Goal: Navigation & Orientation: Find specific page/section

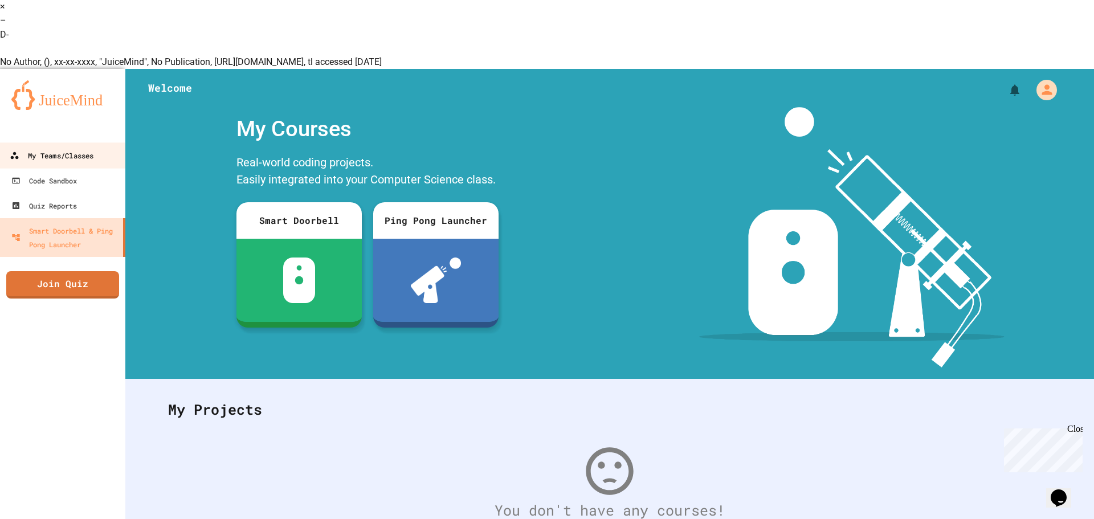
click at [66, 148] on div "My Teams/Classes" at bounding box center [52, 155] width 84 height 14
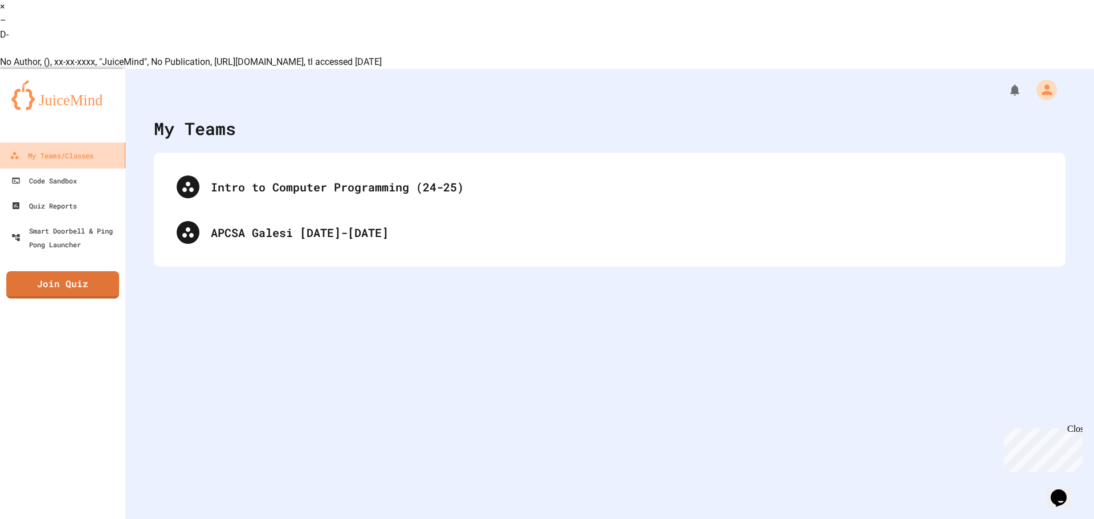
click at [0, 142] on link "My Teams/Classes" at bounding box center [62, 155] width 129 height 26
click at [198, 189] on div "Intro to Computer Programming (24-25) APCSA Galesi [DATE]-[DATE]" at bounding box center [610, 210] width 912 height 114
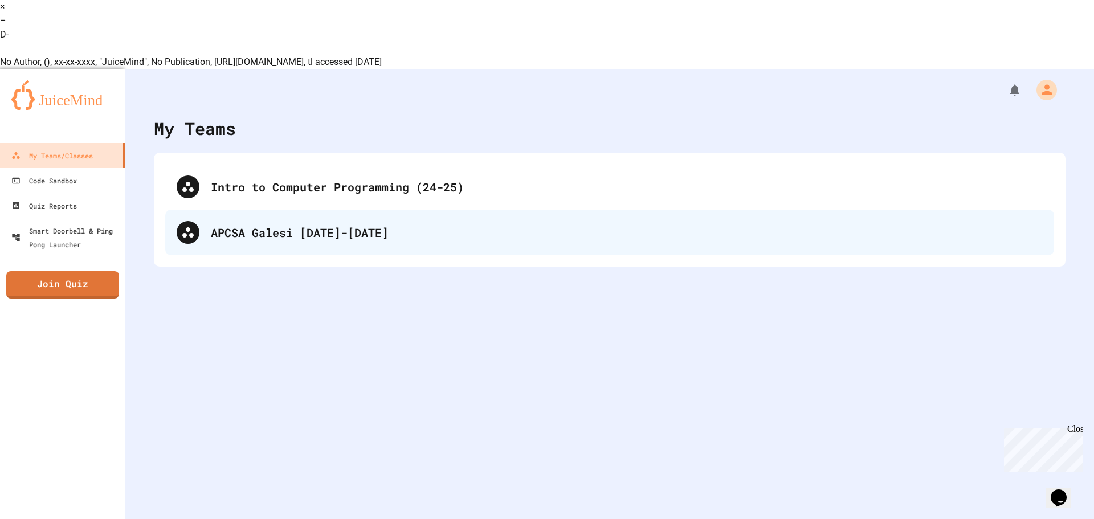
click at [206, 210] on div "APCSA Galesi [DATE]-[DATE]" at bounding box center [609, 233] width 889 height 46
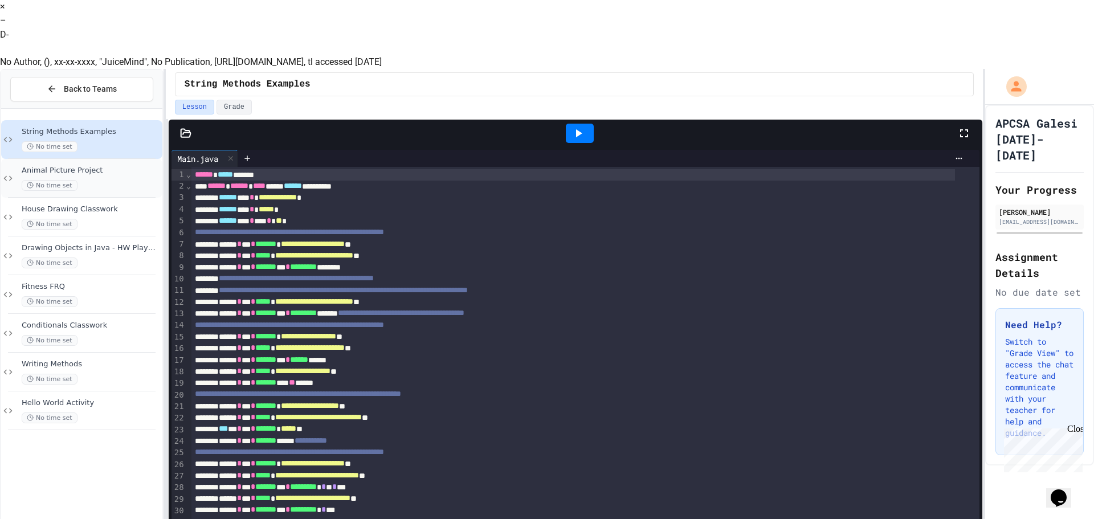
click at [112, 166] on span "Animal Picture Project" at bounding box center [91, 171] width 138 height 10
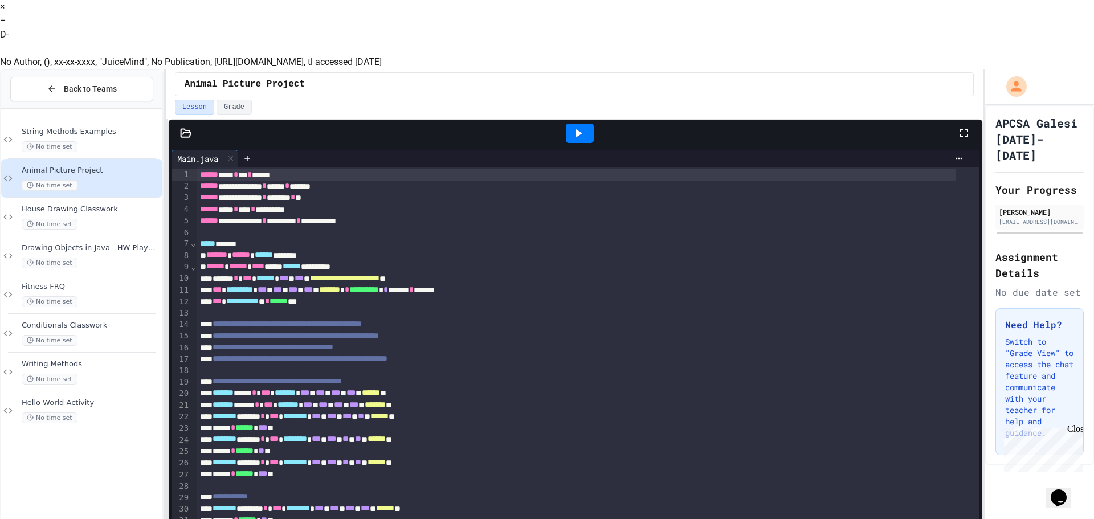
click at [581, 126] on icon at bounding box center [579, 133] width 14 height 14
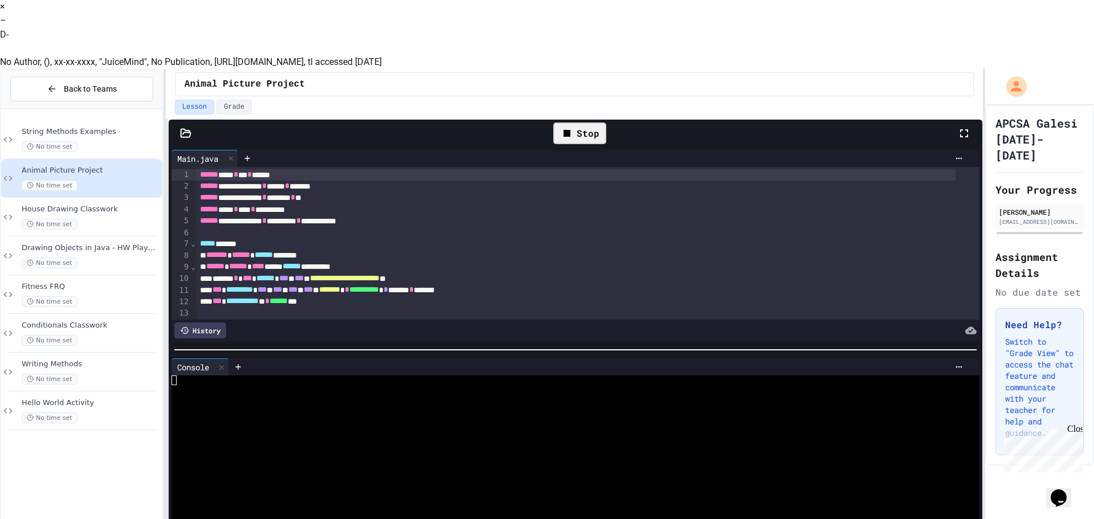
click at [1085, 14] on div "×" at bounding box center [547, 7] width 1094 height 14
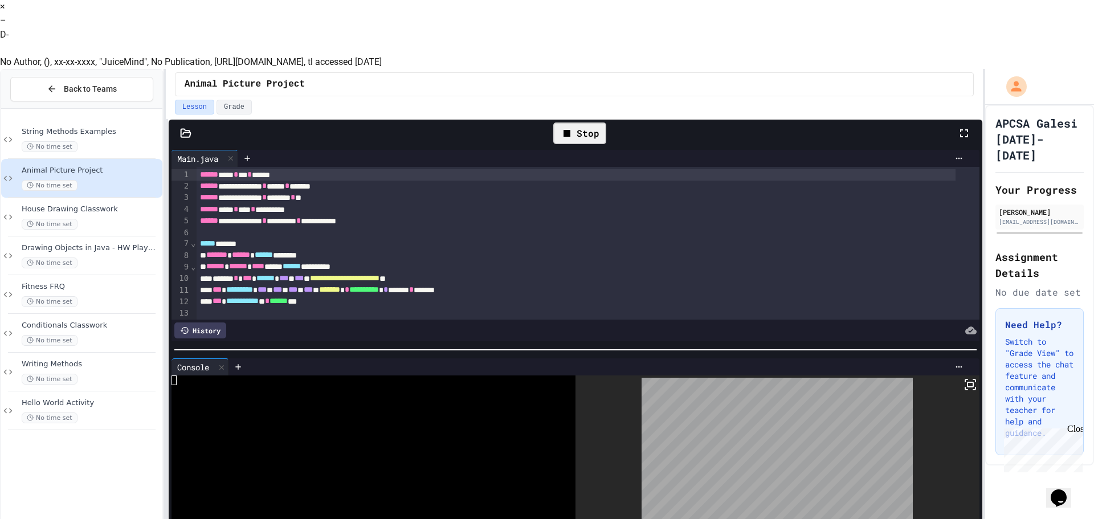
click at [964, 378] on icon at bounding box center [971, 385] width 14 height 14
